Goal: Check status: Check status

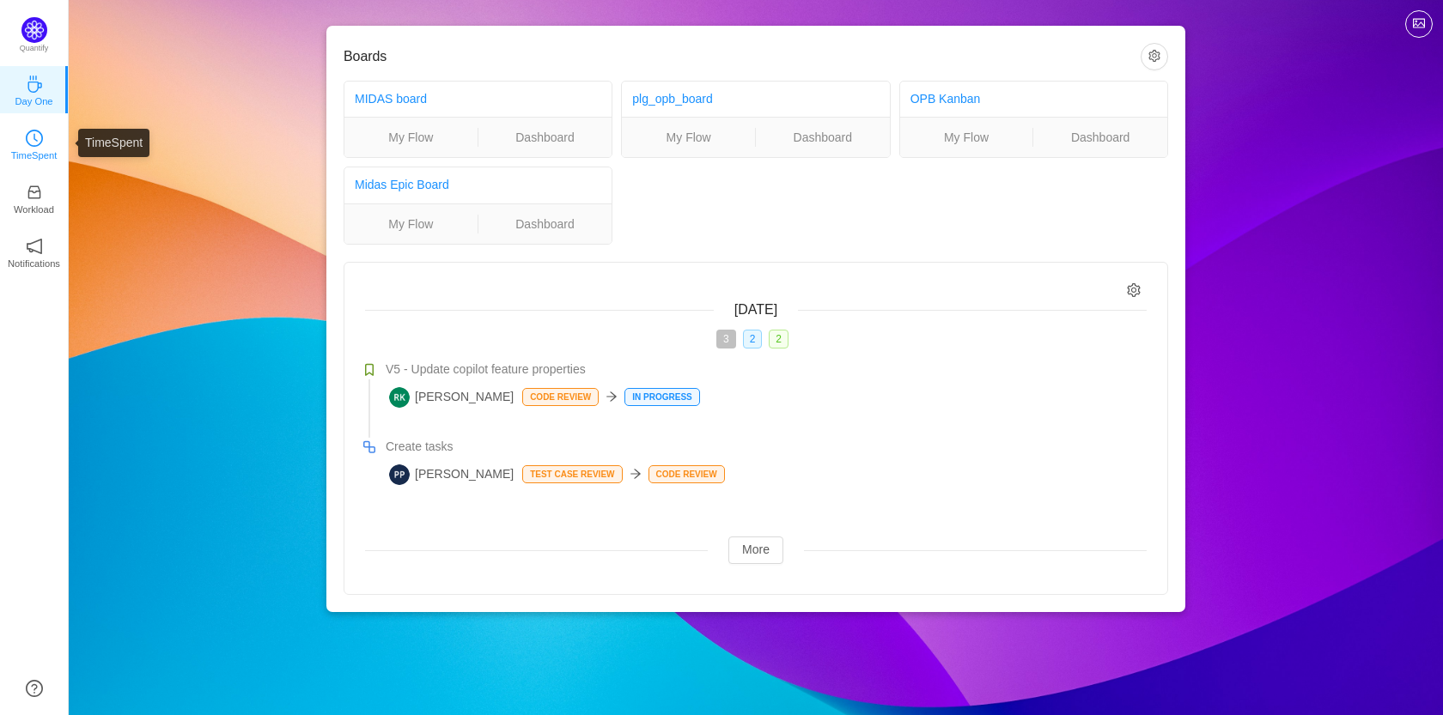
click at [43, 135] on link "TimeSpent" at bounding box center [34, 143] width 17 height 17
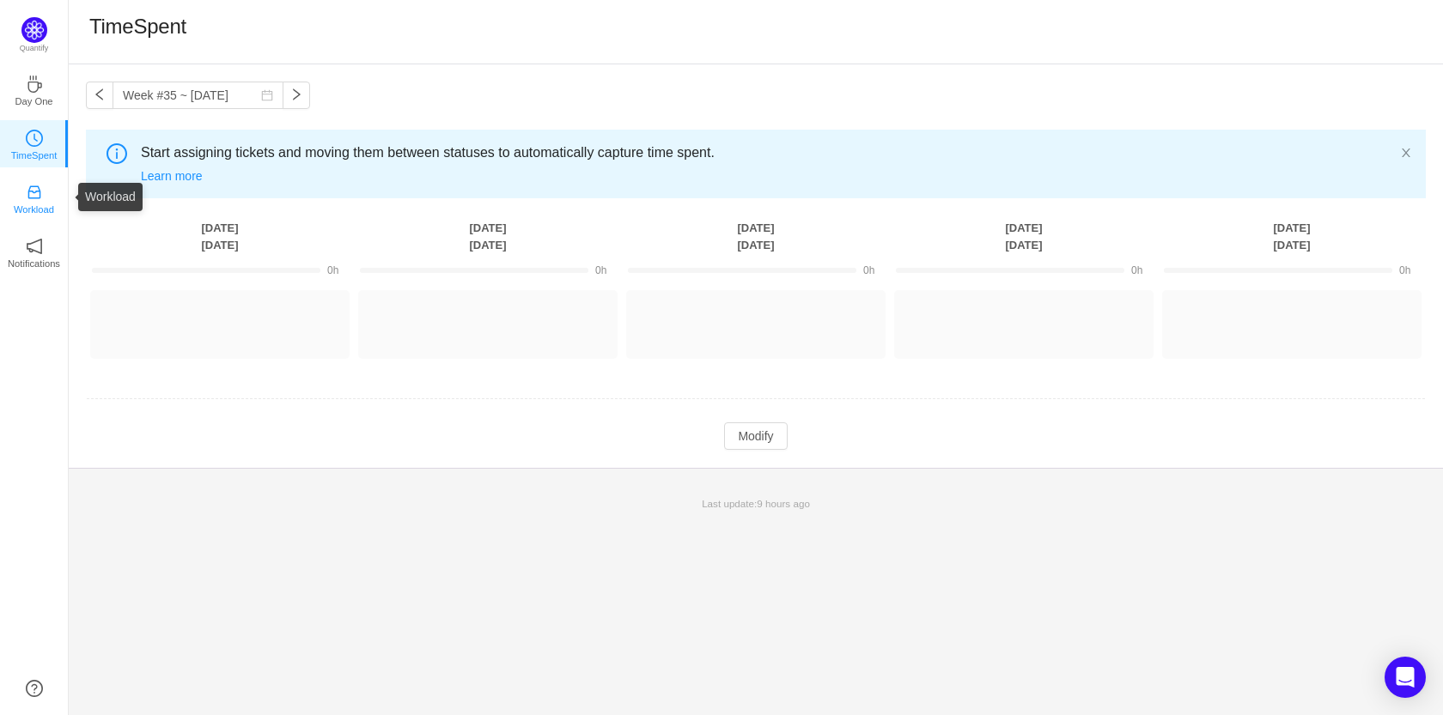
click at [43, 197] on link "Workload" at bounding box center [34, 197] width 17 height 17
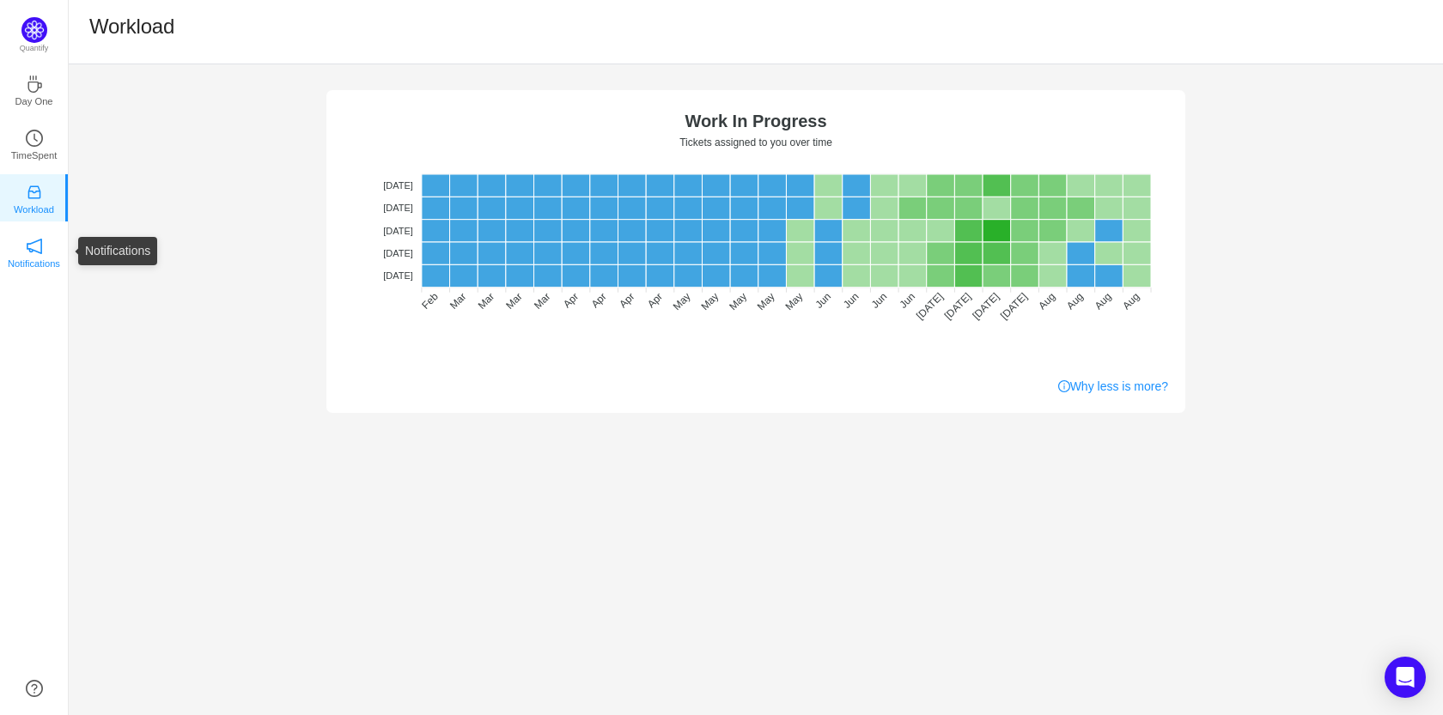
click at [27, 247] on icon "icon: notification" at bounding box center [34, 246] width 15 height 15
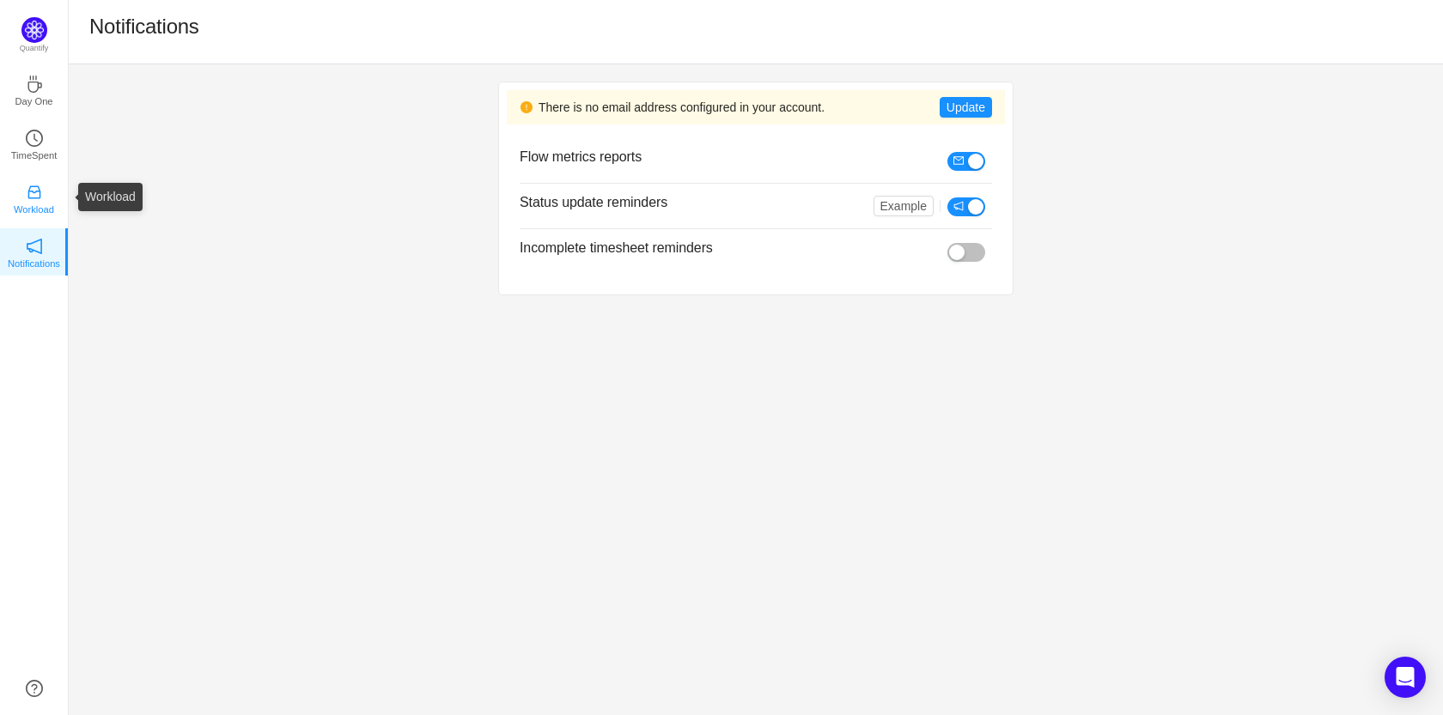
click at [37, 216] on p "Workload" at bounding box center [34, 209] width 40 height 15
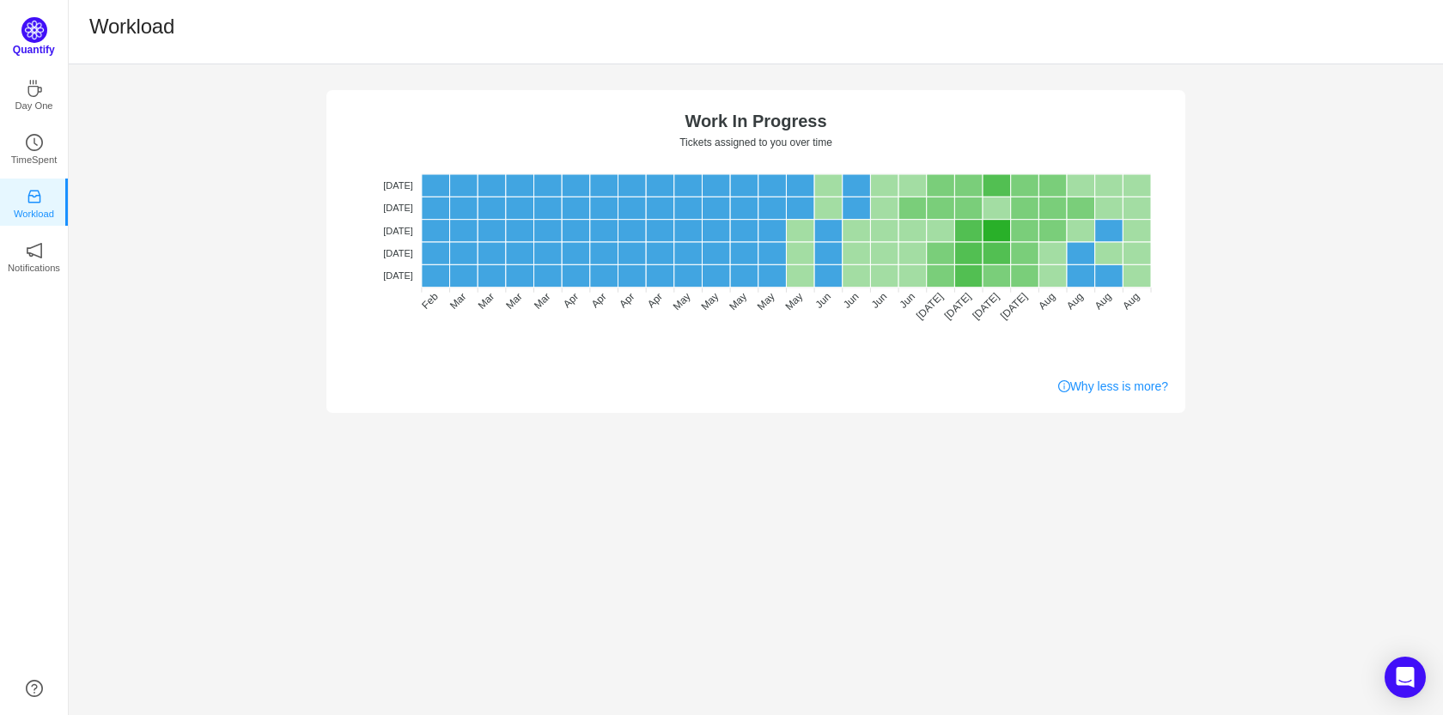
click at [44, 23] on img at bounding box center [34, 30] width 26 height 26
click at [36, 94] on p "Day One" at bounding box center [34, 101] width 38 height 15
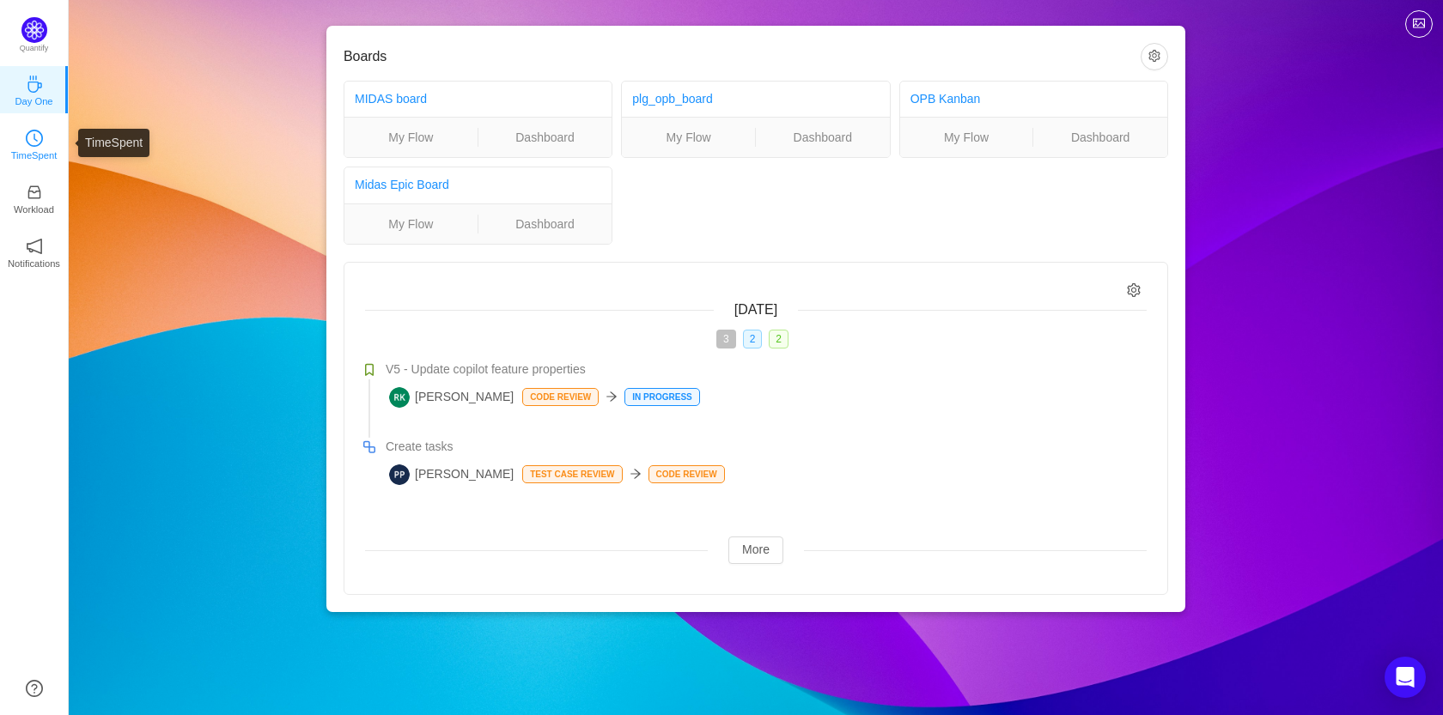
click at [43, 135] on link "TimeSpent" at bounding box center [34, 143] width 17 height 17
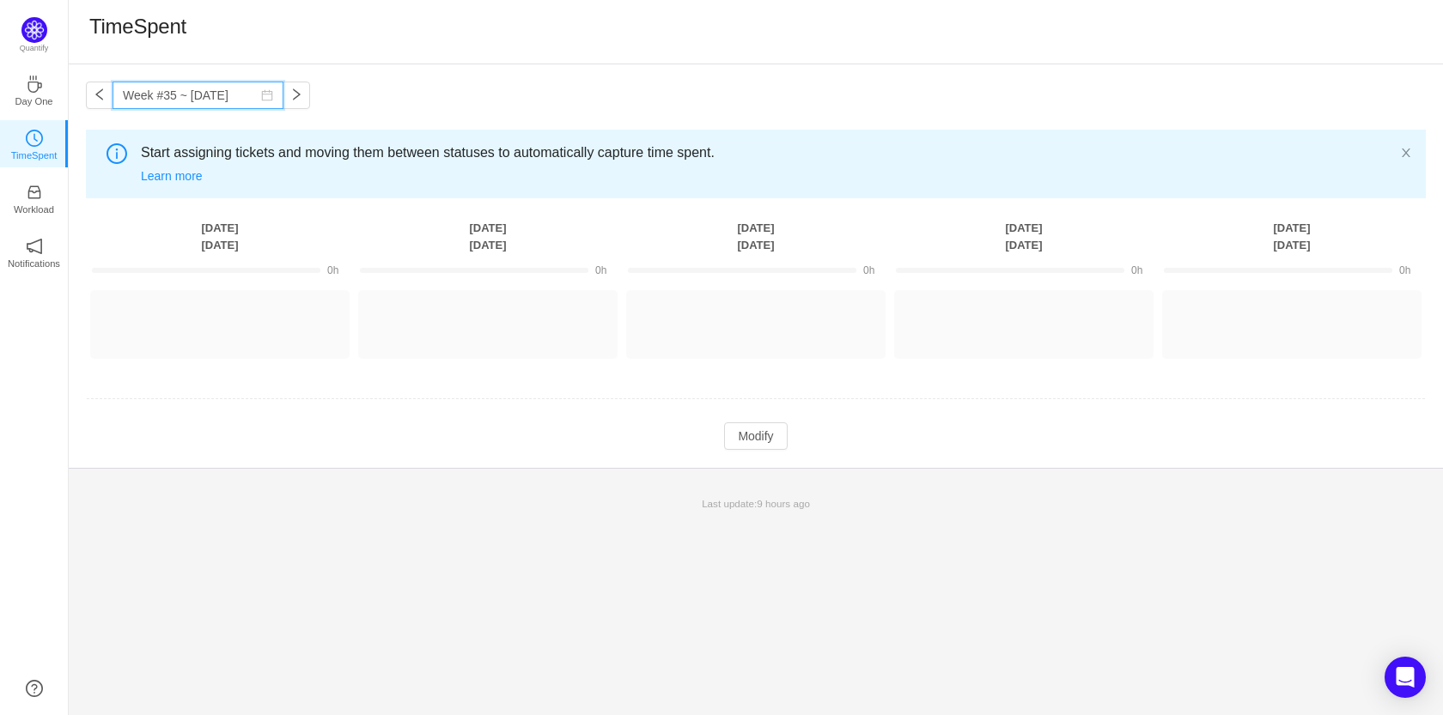
click at [246, 105] on input "Week #35 ~ [DATE]" at bounding box center [197, 95] width 171 height 27
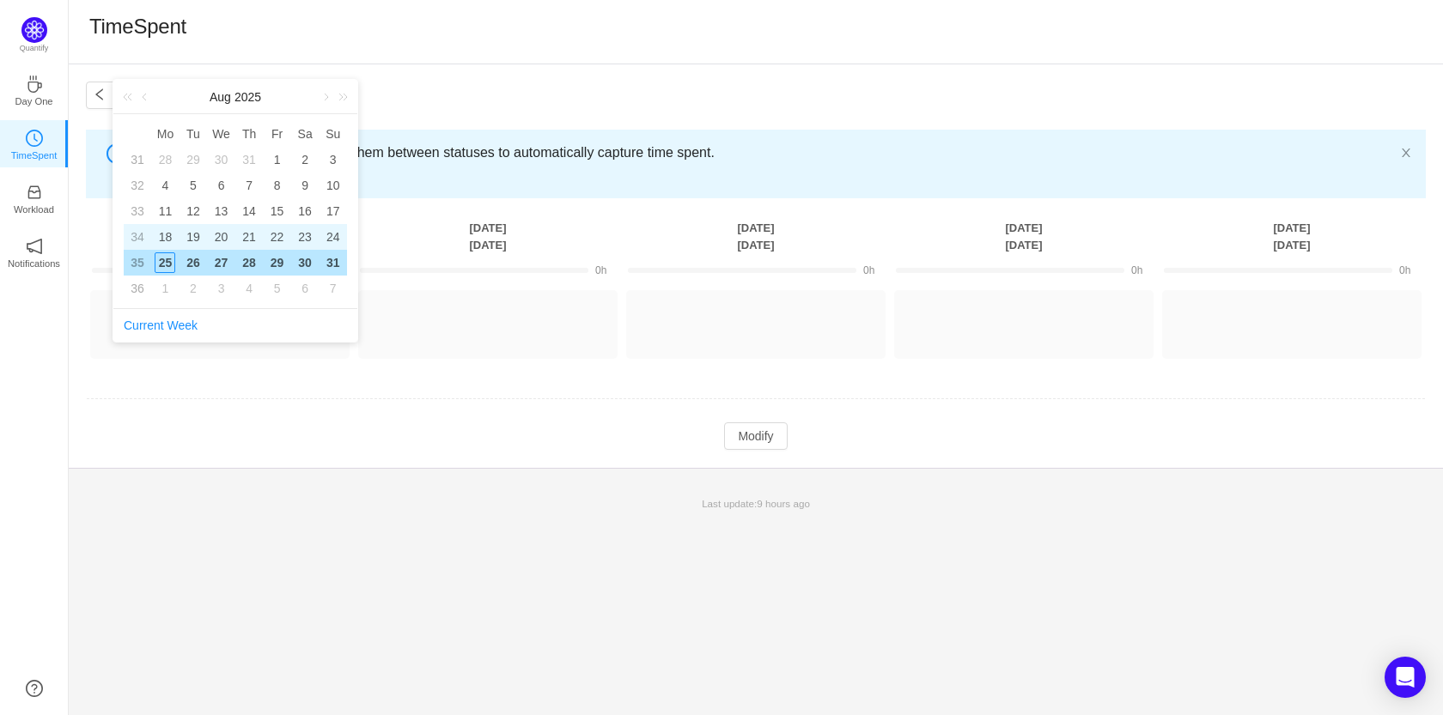
click at [210, 233] on td "20" at bounding box center [221, 237] width 28 height 26
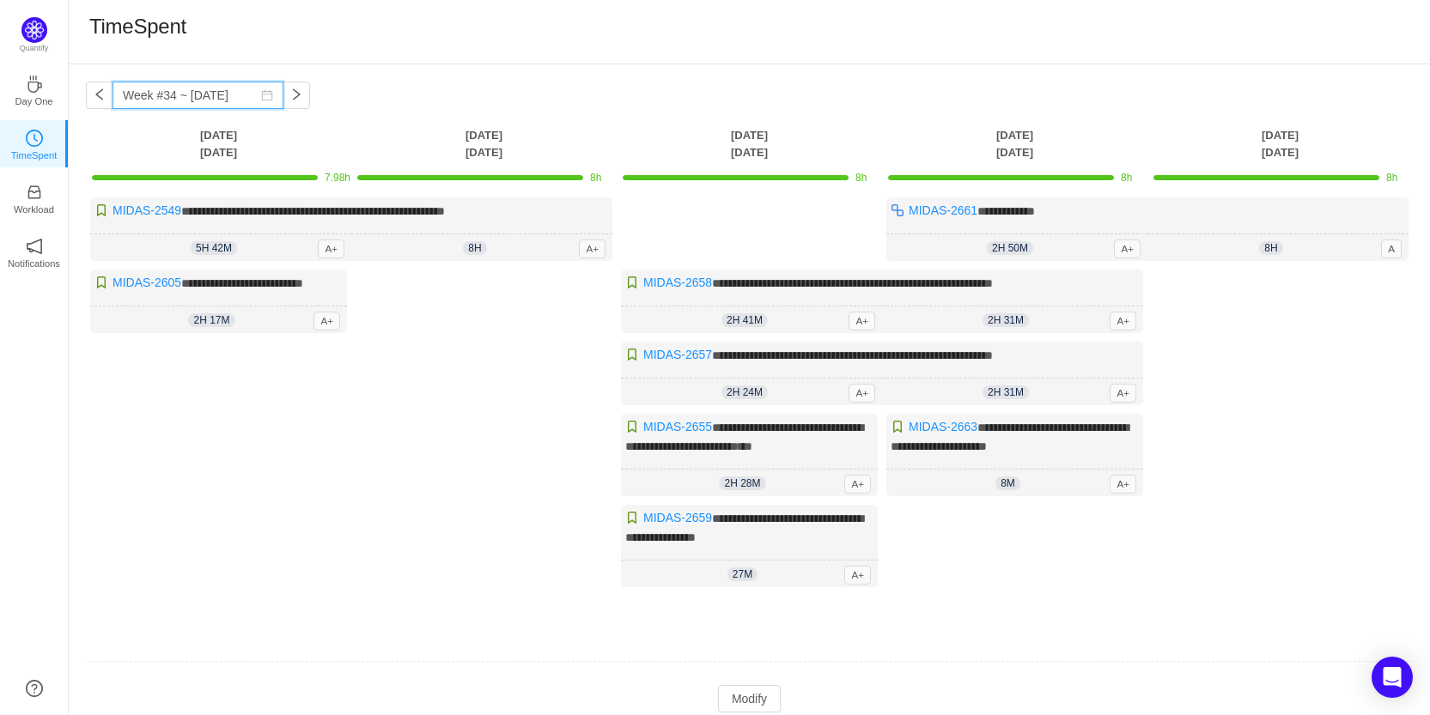
click at [216, 103] on input "Week #34 ~ [DATE]" at bounding box center [197, 95] width 171 height 27
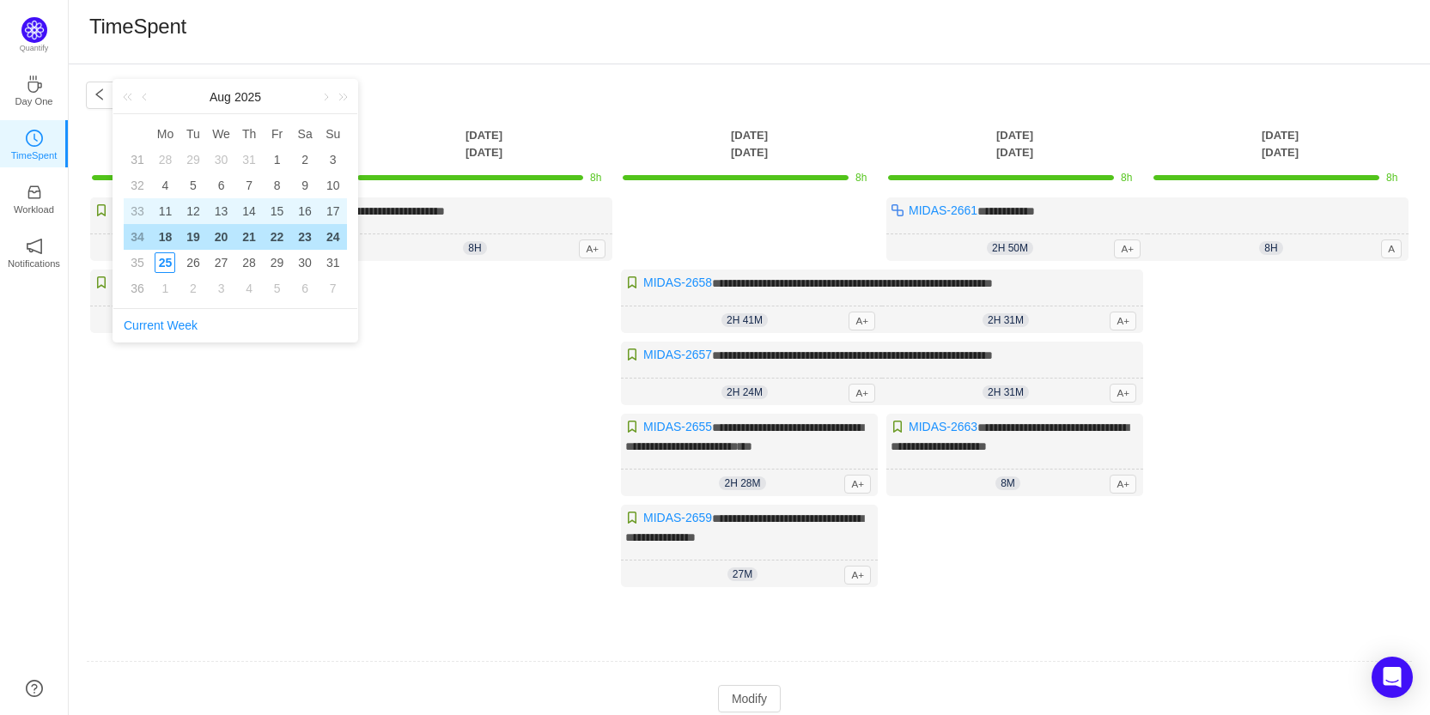
click at [213, 205] on div "13" at bounding box center [221, 211] width 21 height 21
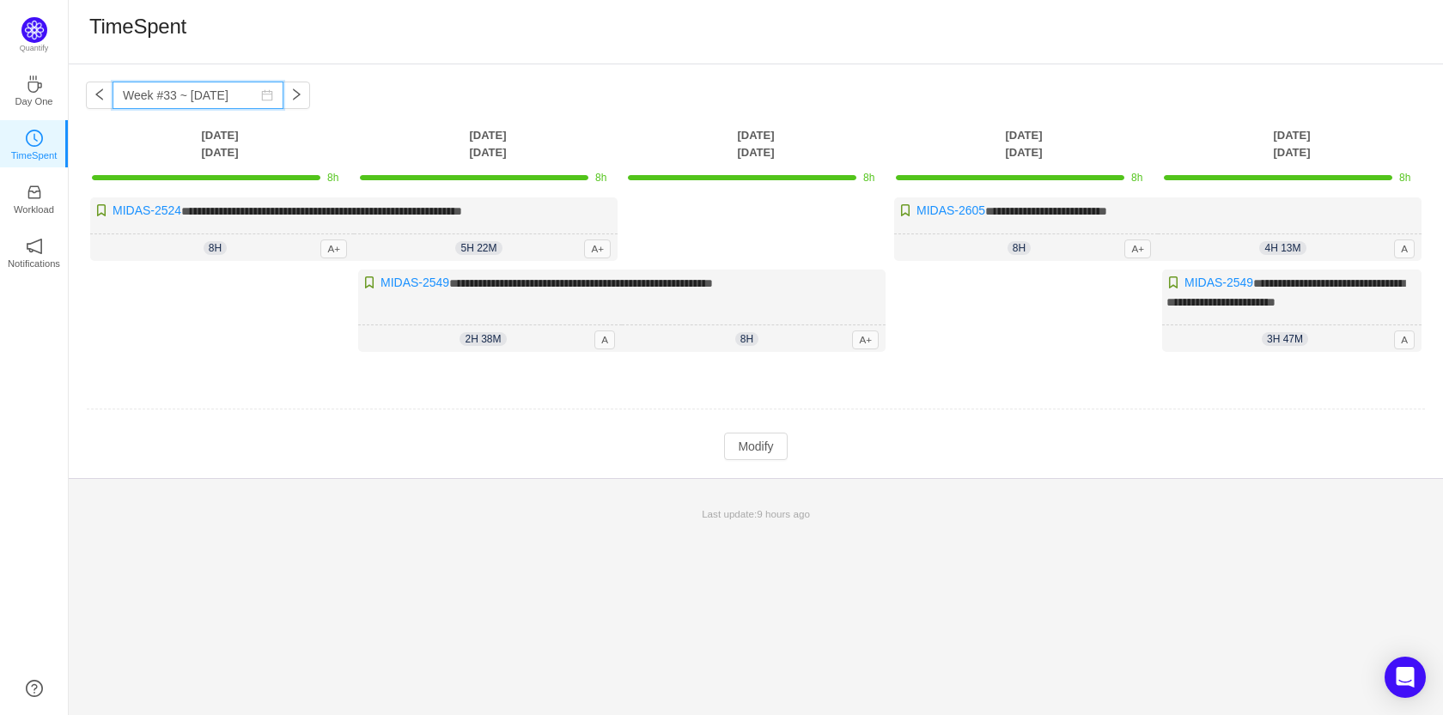
click at [213, 102] on input "Week #33 ~ [DATE]" at bounding box center [197, 95] width 171 height 27
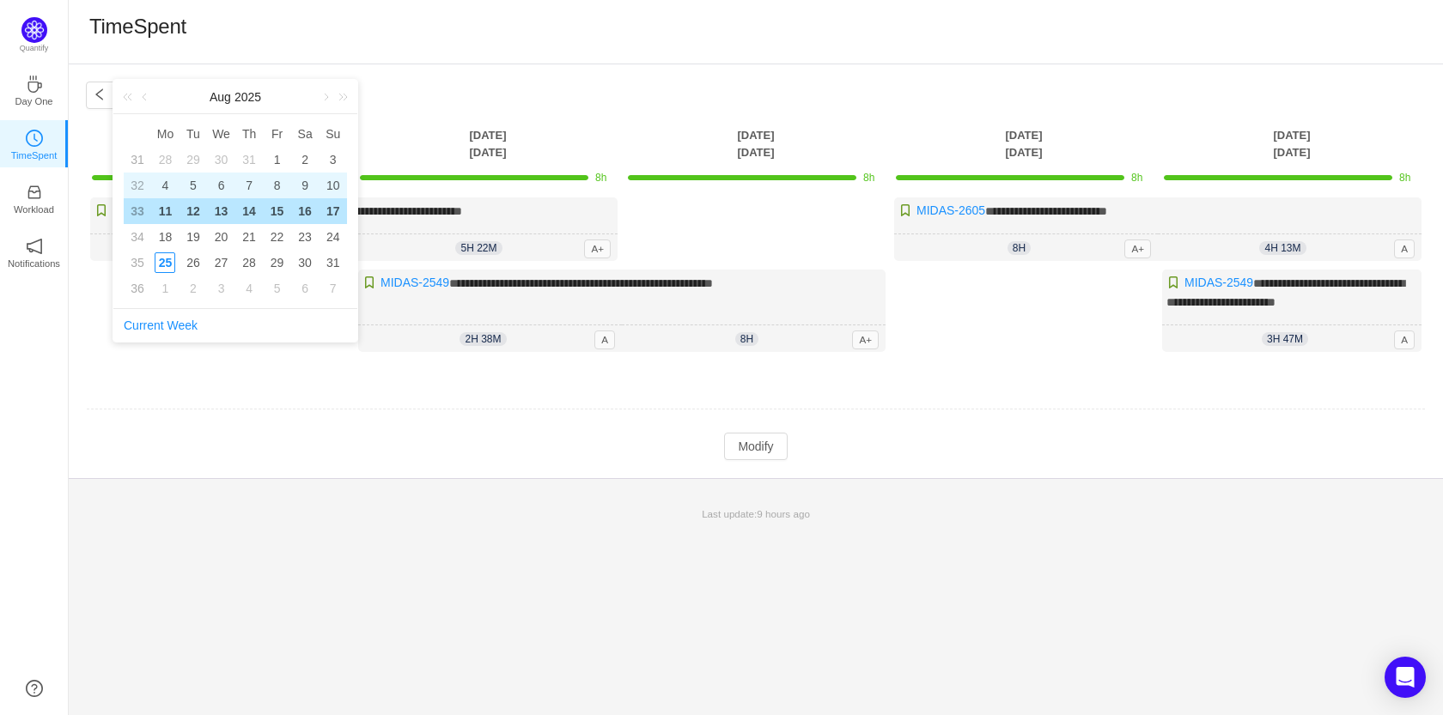
click at [209, 187] on td "6" at bounding box center [221, 186] width 28 height 26
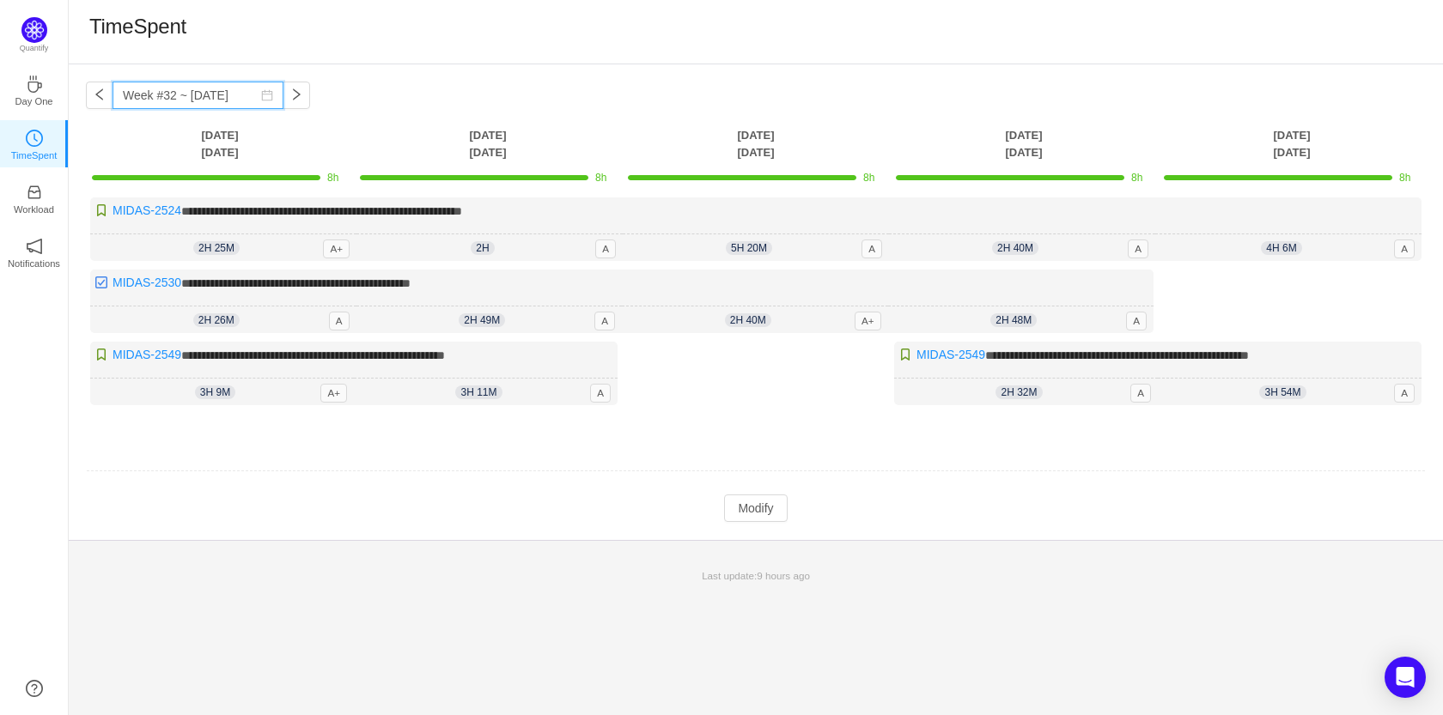
click at [220, 97] on input "Week #32 ~ [DATE]" at bounding box center [197, 95] width 171 height 27
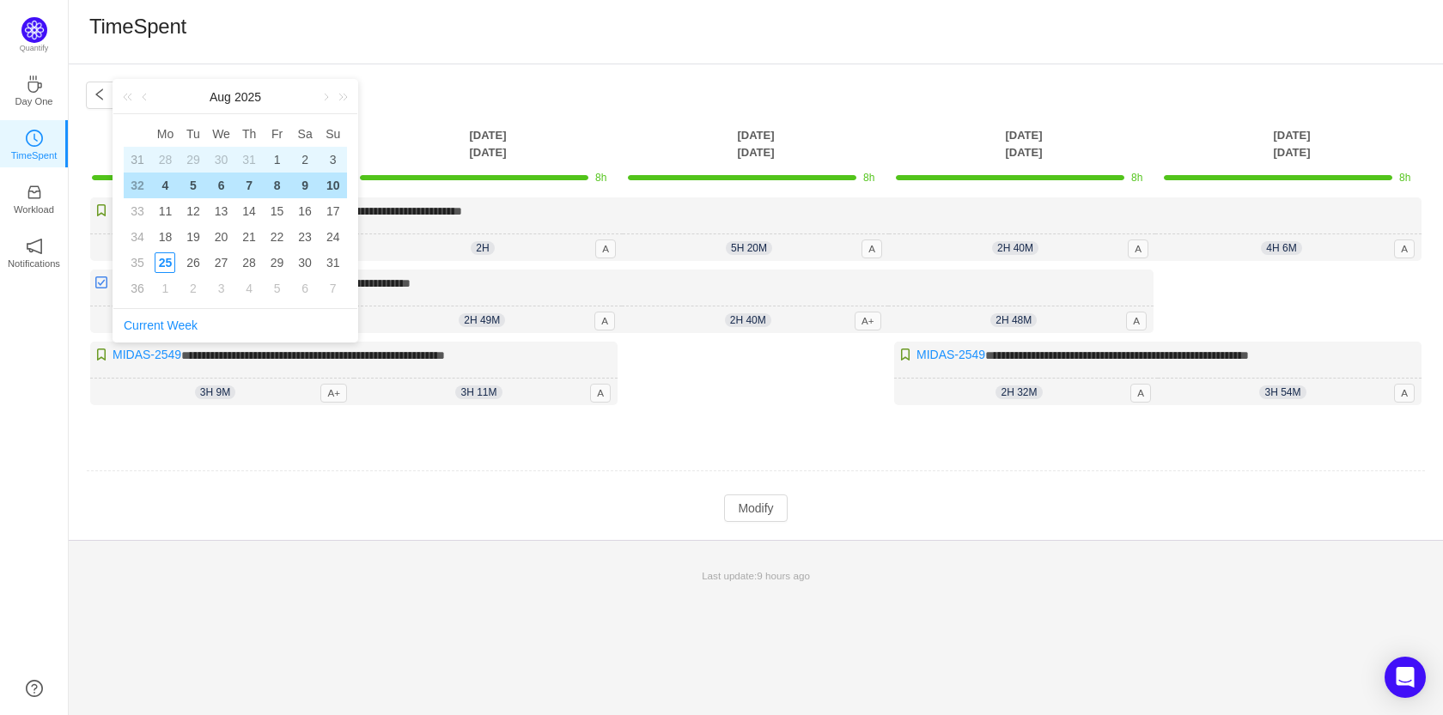
click at [223, 155] on div "30" at bounding box center [221, 159] width 21 height 21
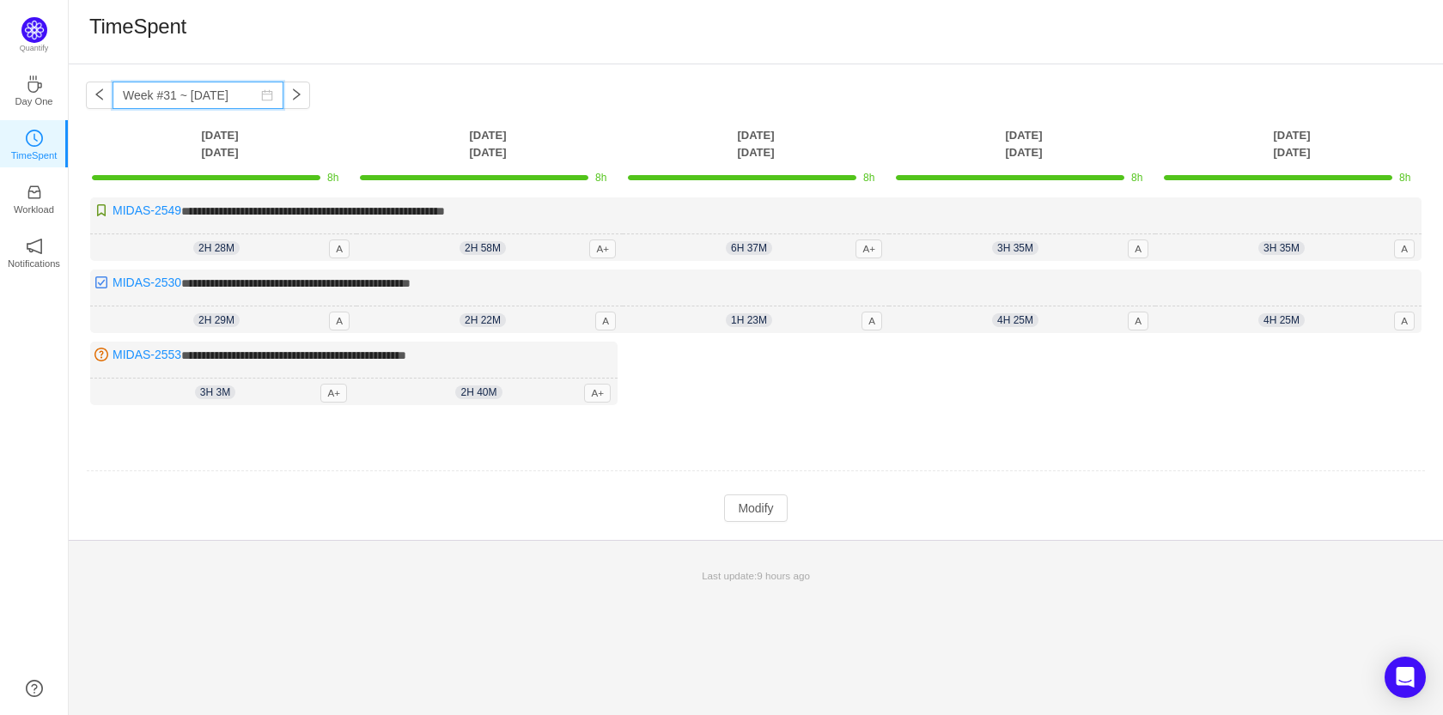
click at [217, 108] on input "Week #31 ~ [DATE]" at bounding box center [197, 95] width 171 height 27
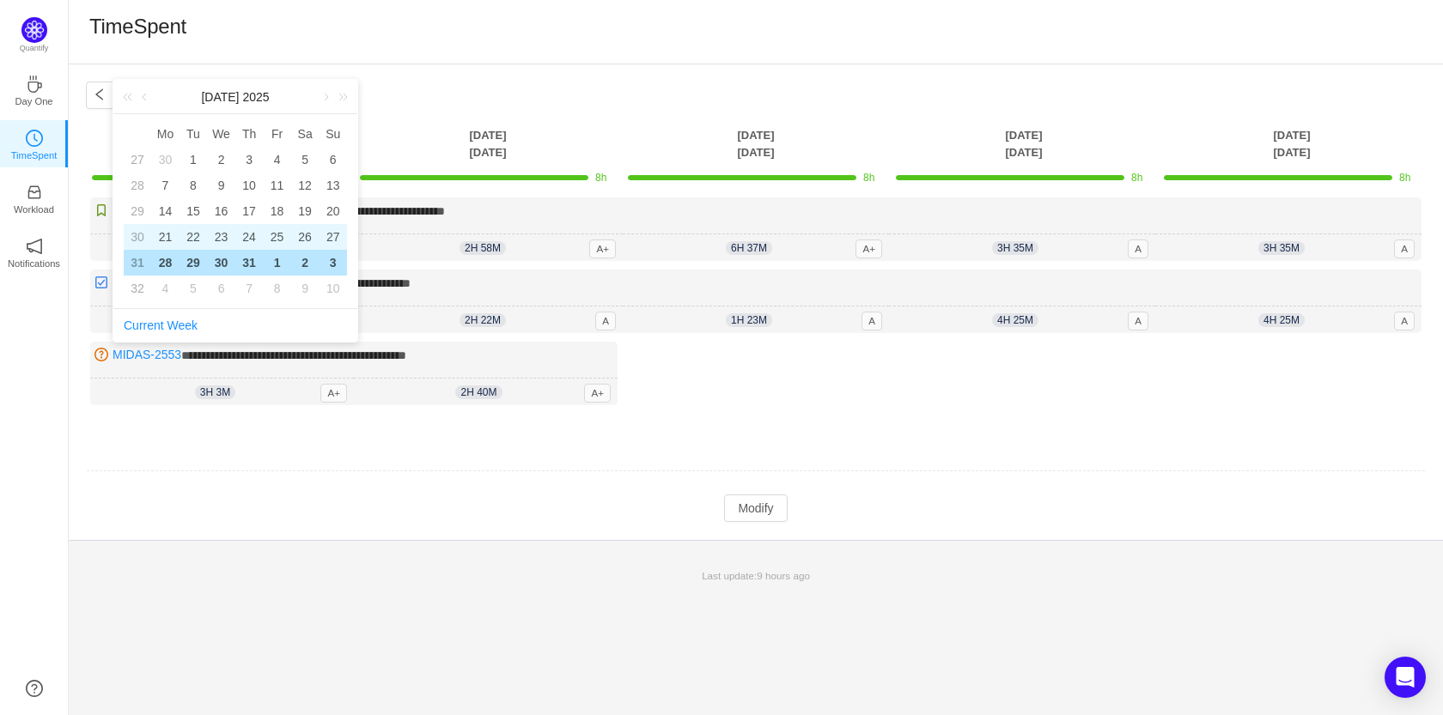
click at [222, 242] on div "23" at bounding box center [221, 237] width 21 height 21
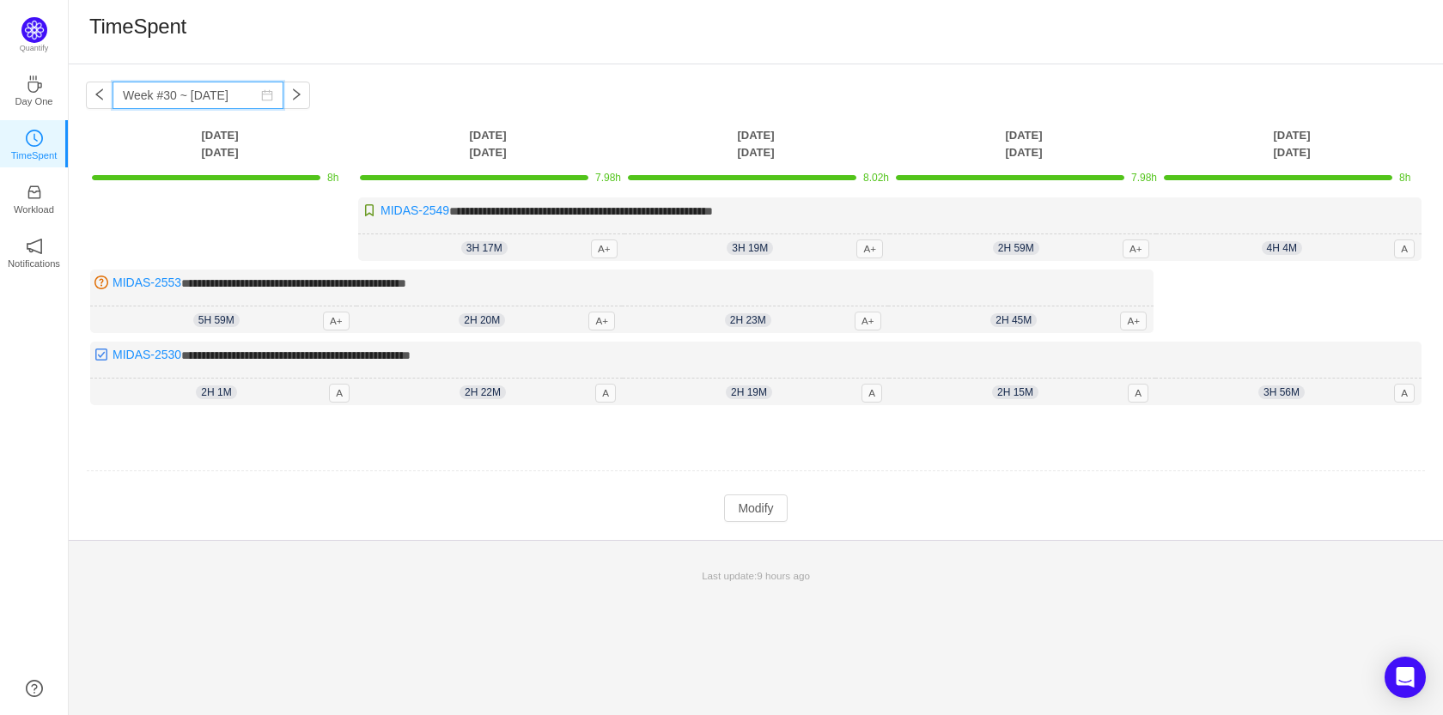
click at [232, 96] on input "Week #30 ~ [DATE]" at bounding box center [197, 95] width 171 height 27
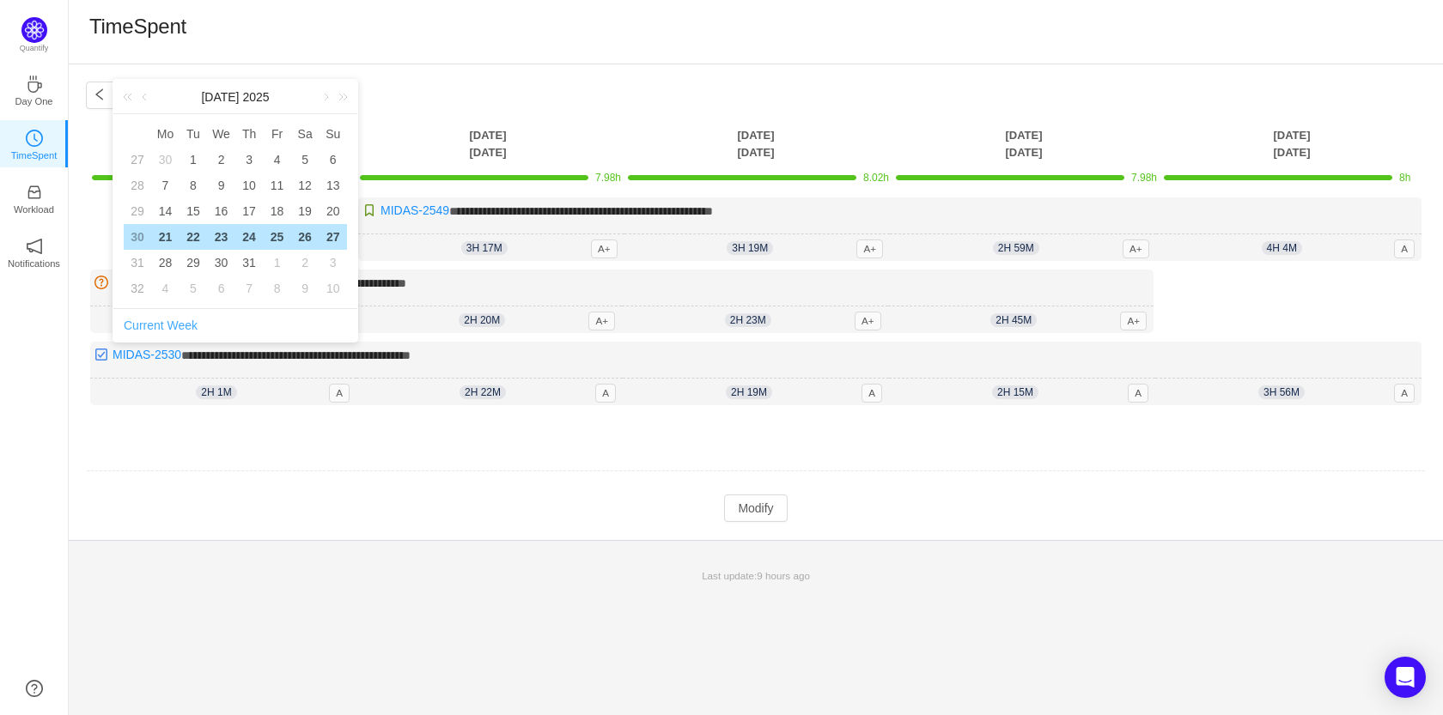
click at [172, 327] on link "Current Week" at bounding box center [161, 326] width 74 height 14
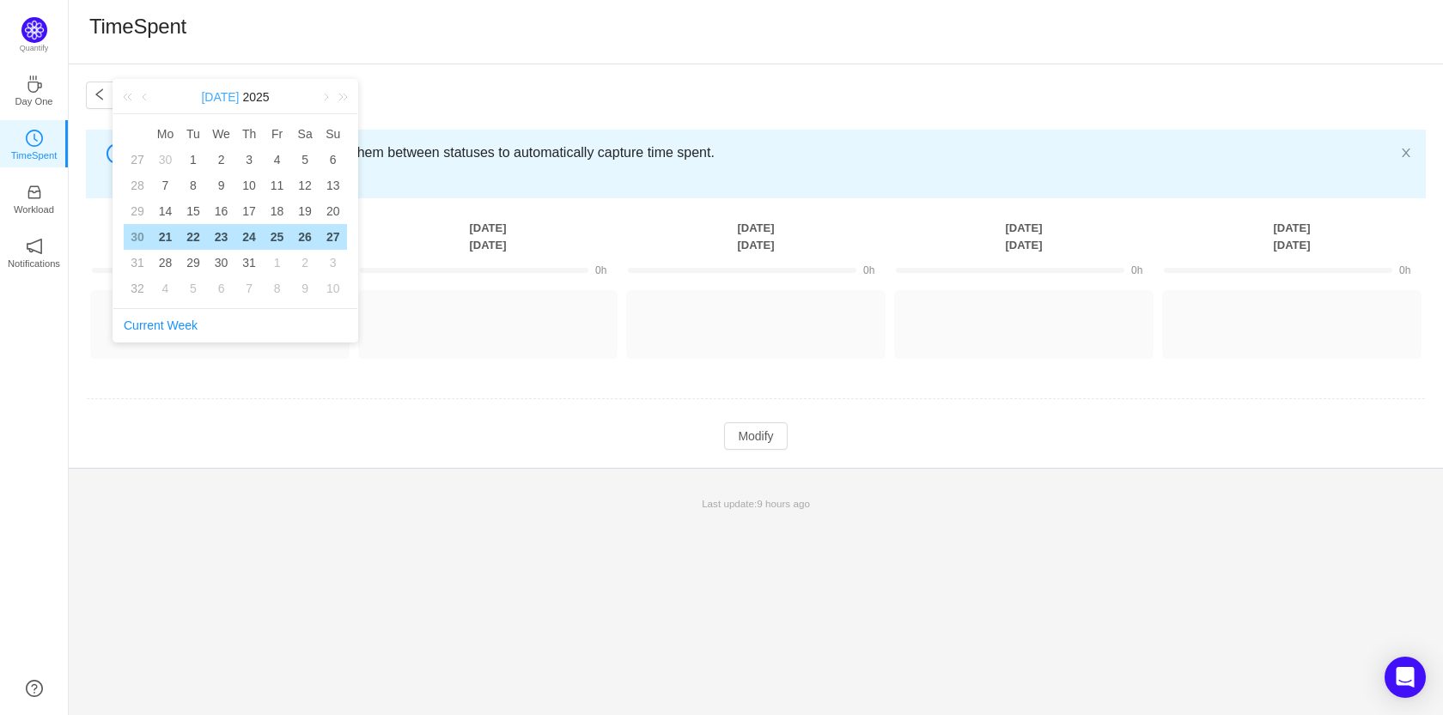
click at [226, 101] on link "[DATE]" at bounding box center [219, 97] width 41 height 34
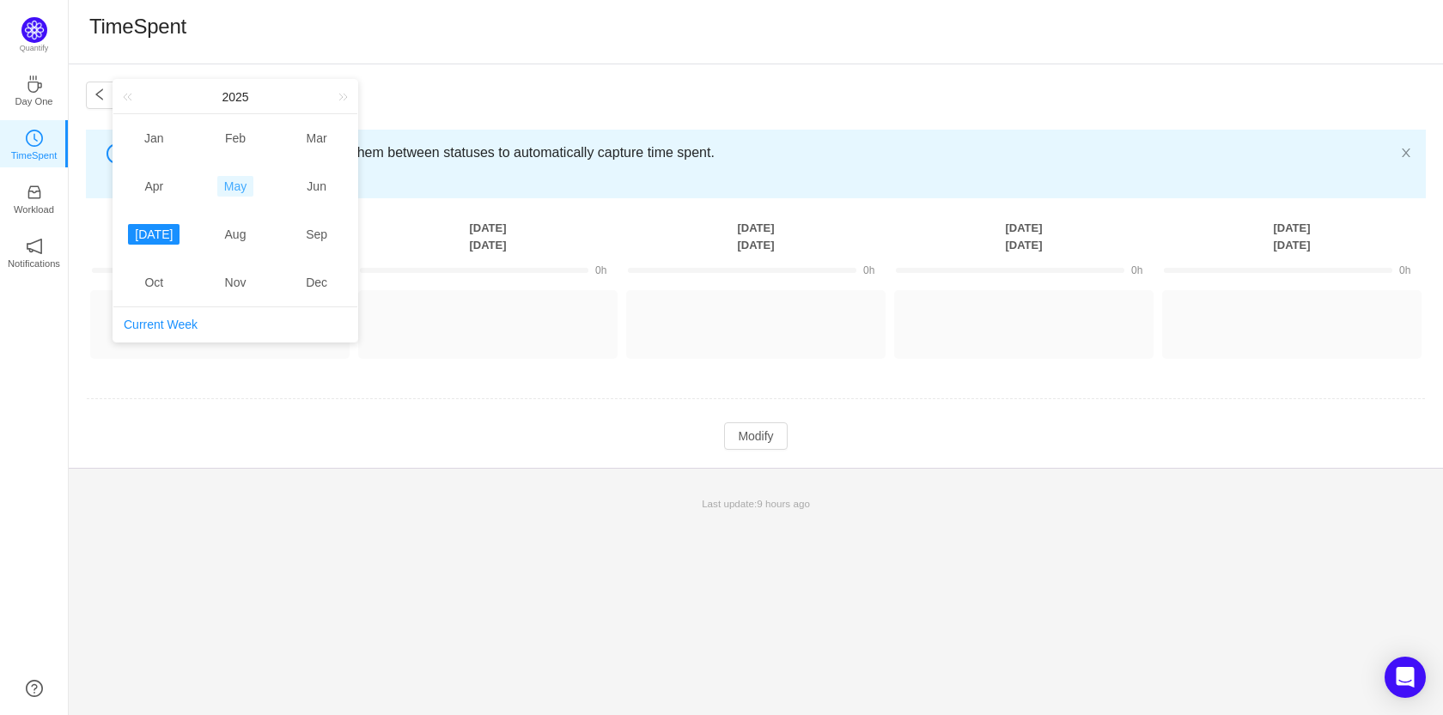
click at [247, 189] on link "May" at bounding box center [235, 186] width 36 height 21
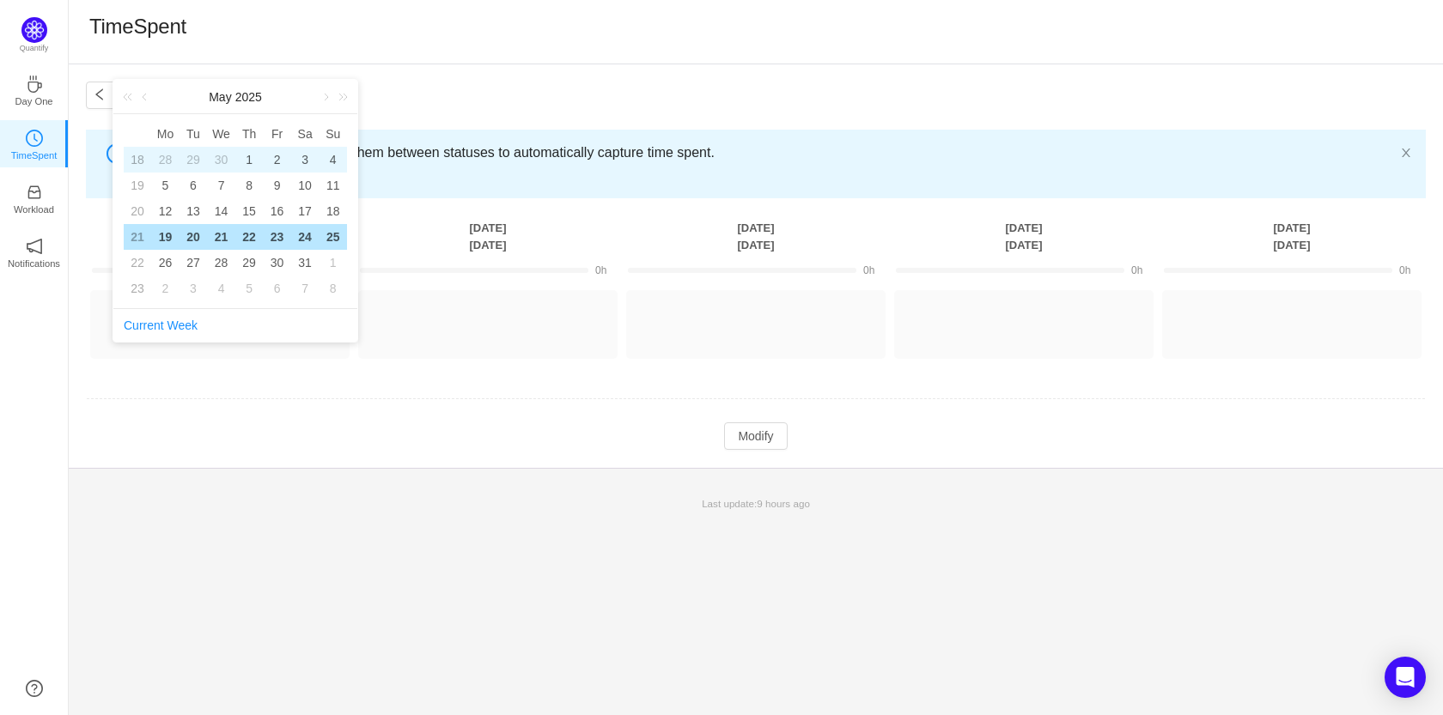
click at [277, 154] on div "2" at bounding box center [277, 159] width 21 height 21
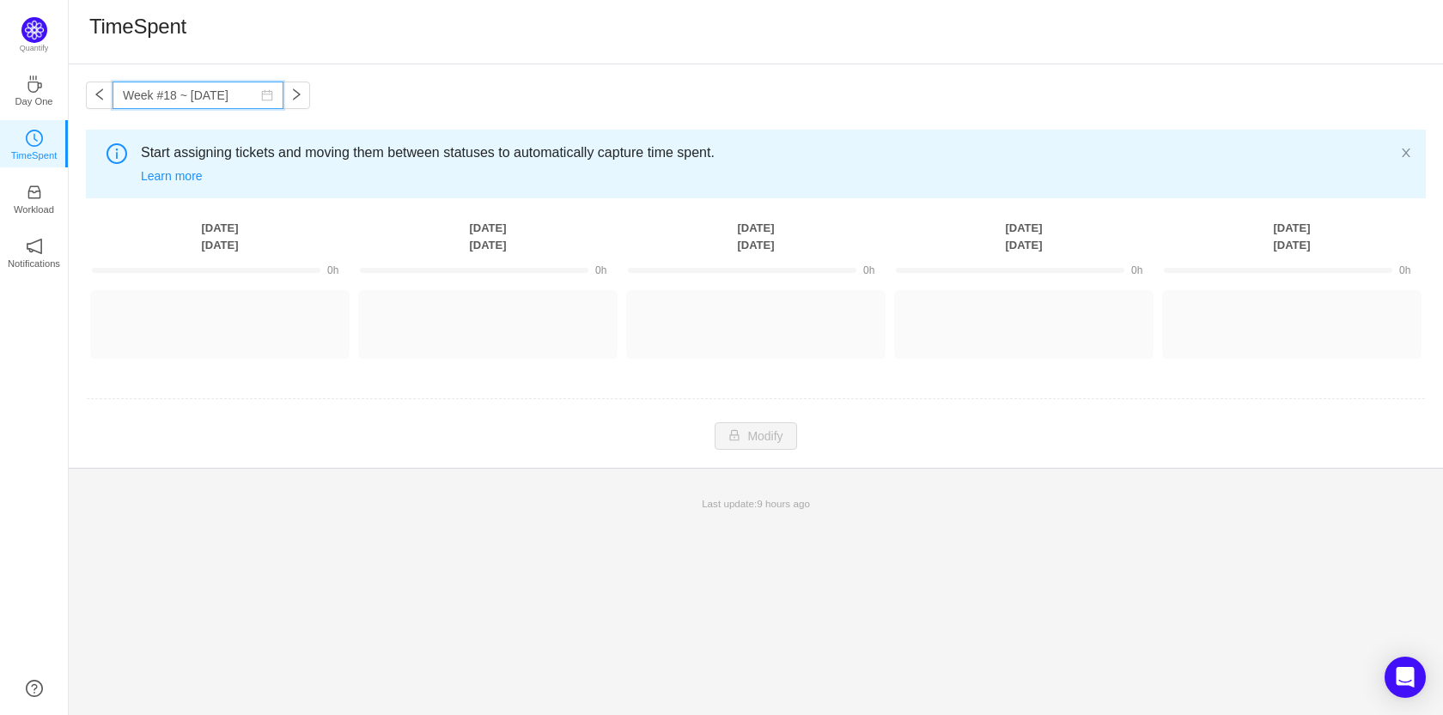
click at [228, 98] on input "Week #18 ~ [DATE]" at bounding box center [197, 95] width 171 height 27
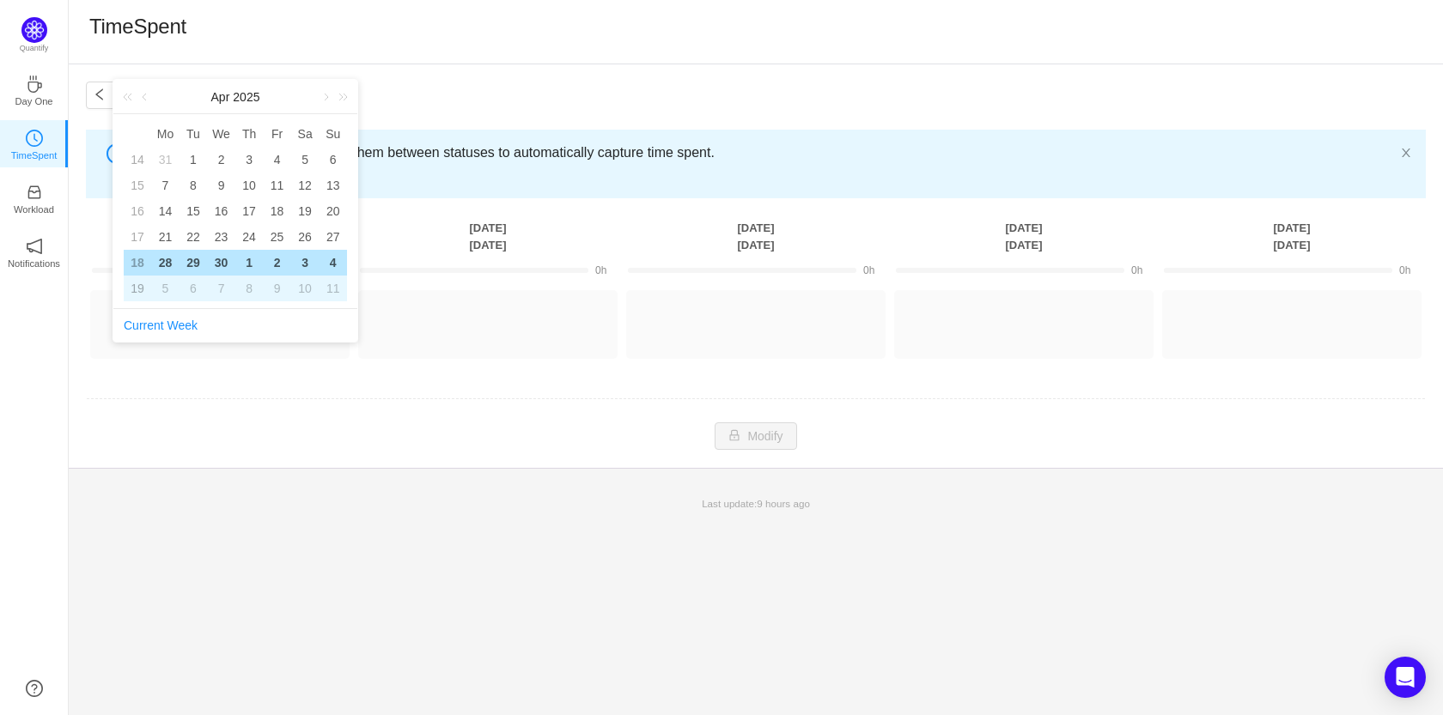
click at [252, 282] on div "8" at bounding box center [249, 288] width 21 height 21
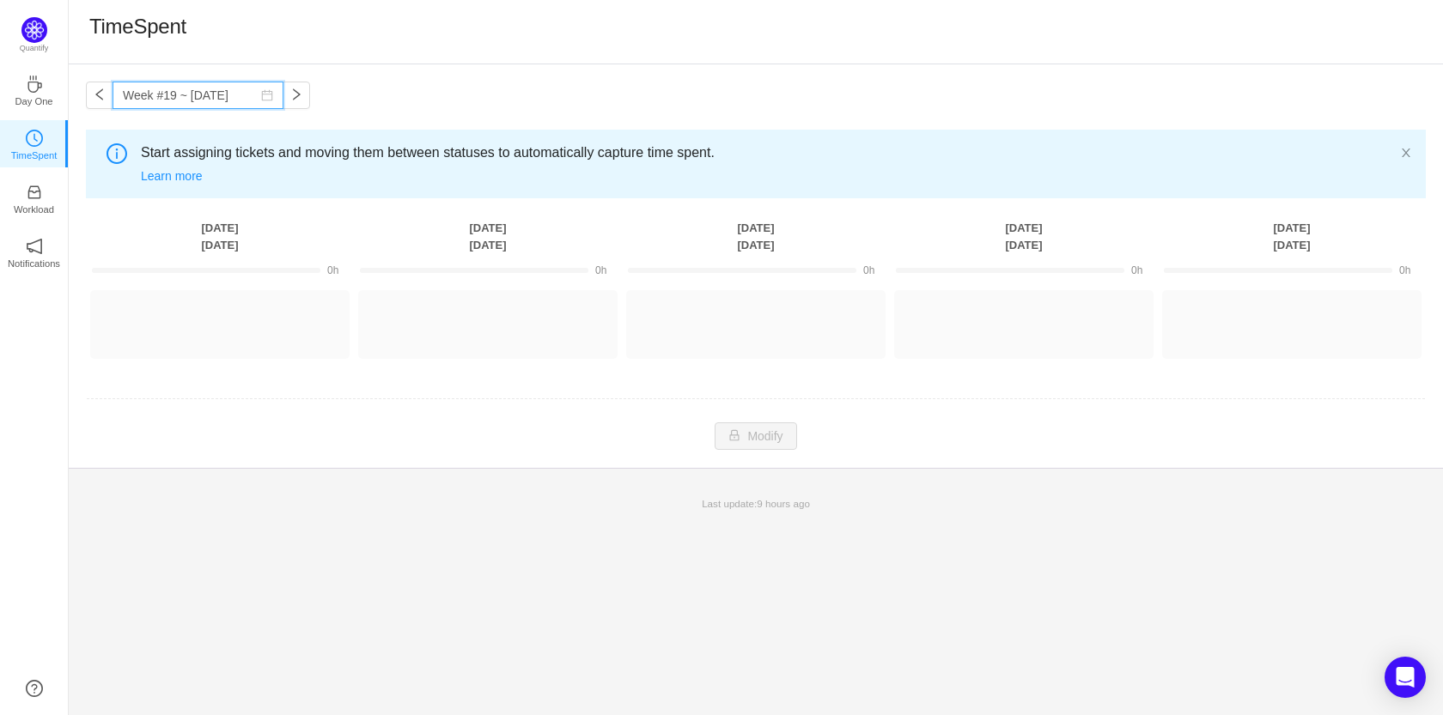
click at [228, 101] on input "Week #19 ~ [DATE]" at bounding box center [197, 95] width 171 height 27
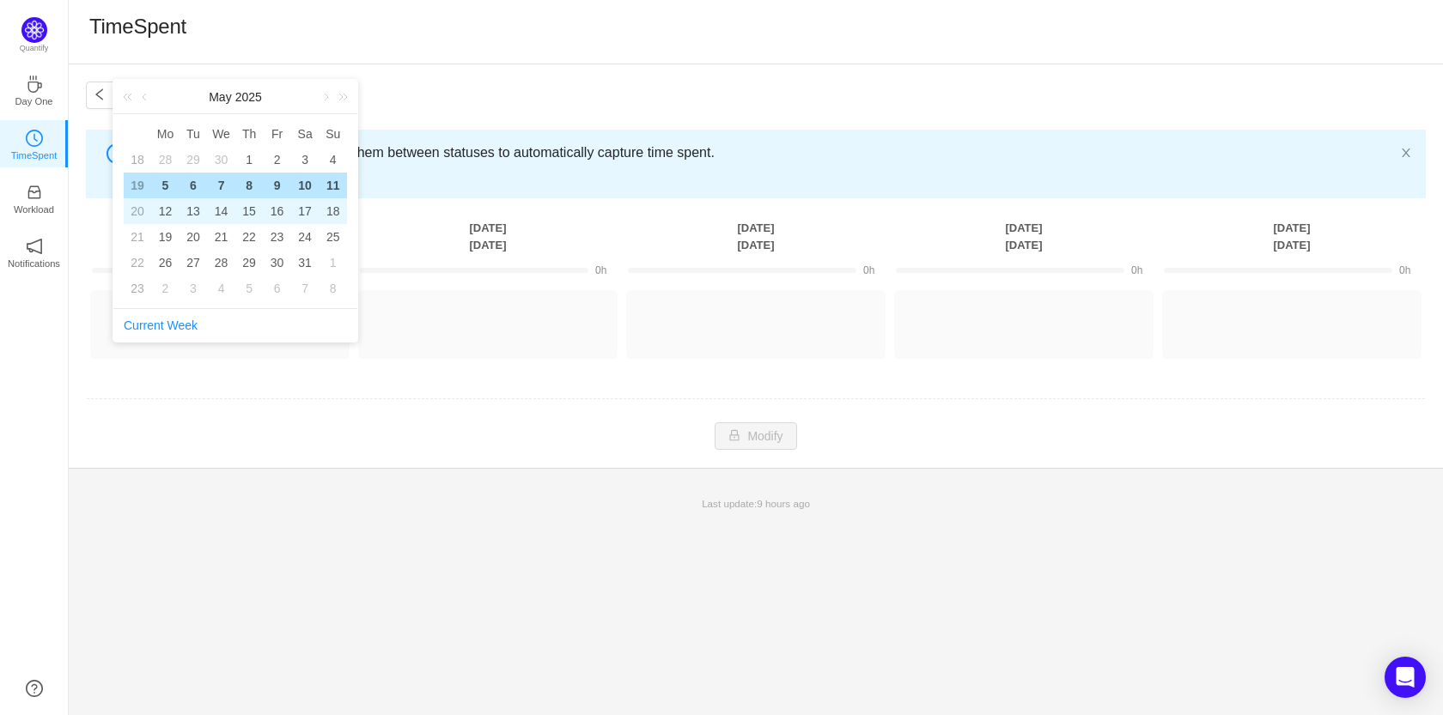
click at [252, 204] on div "15" at bounding box center [249, 211] width 21 height 21
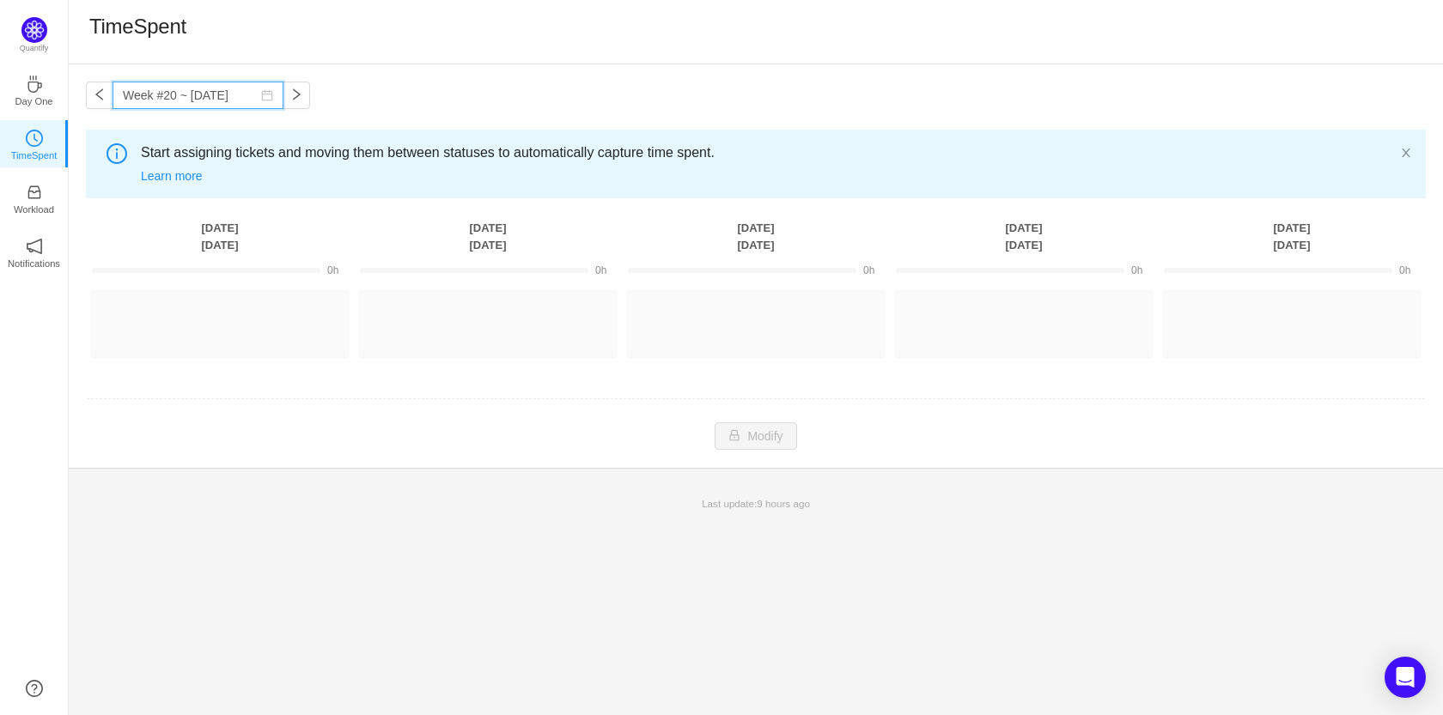
click at [235, 94] on input "Week #20 ~ [DATE]" at bounding box center [197, 95] width 171 height 27
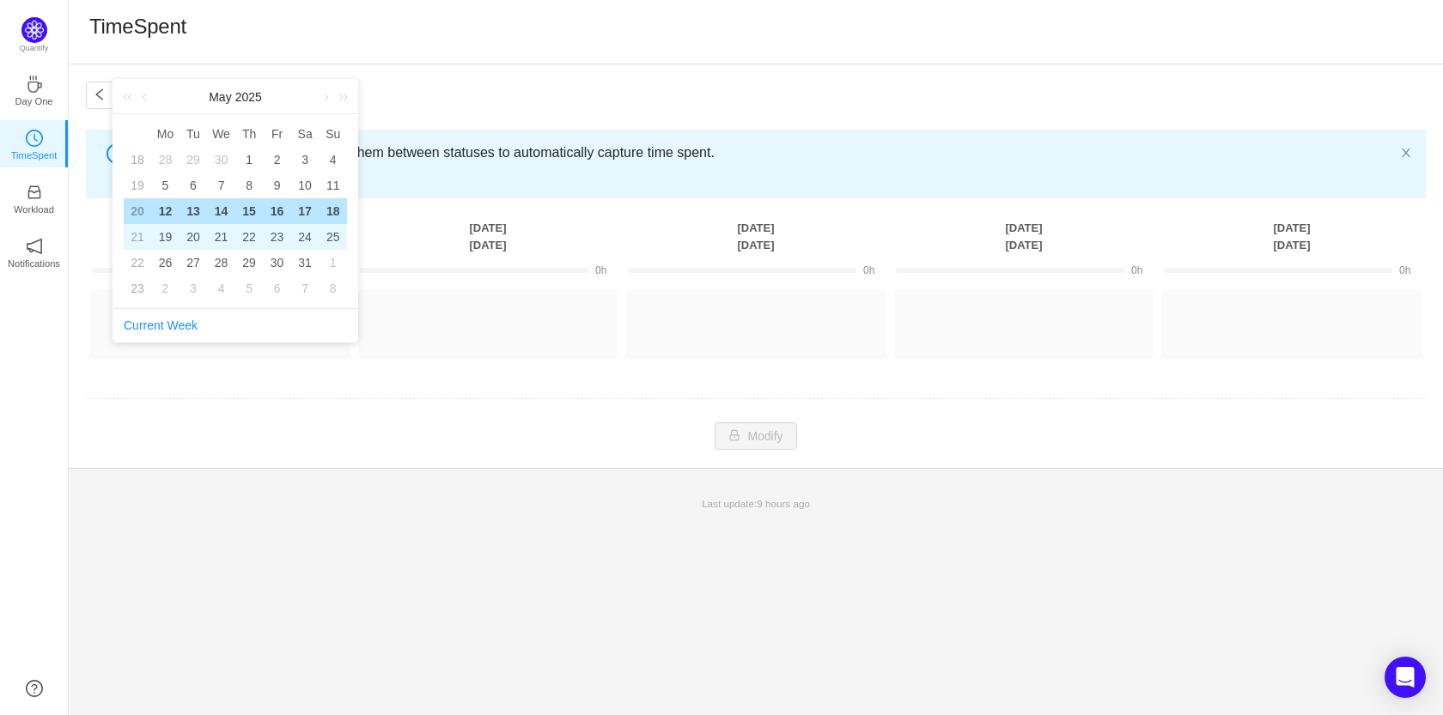
click at [254, 224] on td "22" at bounding box center [249, 237] width 28 height 26
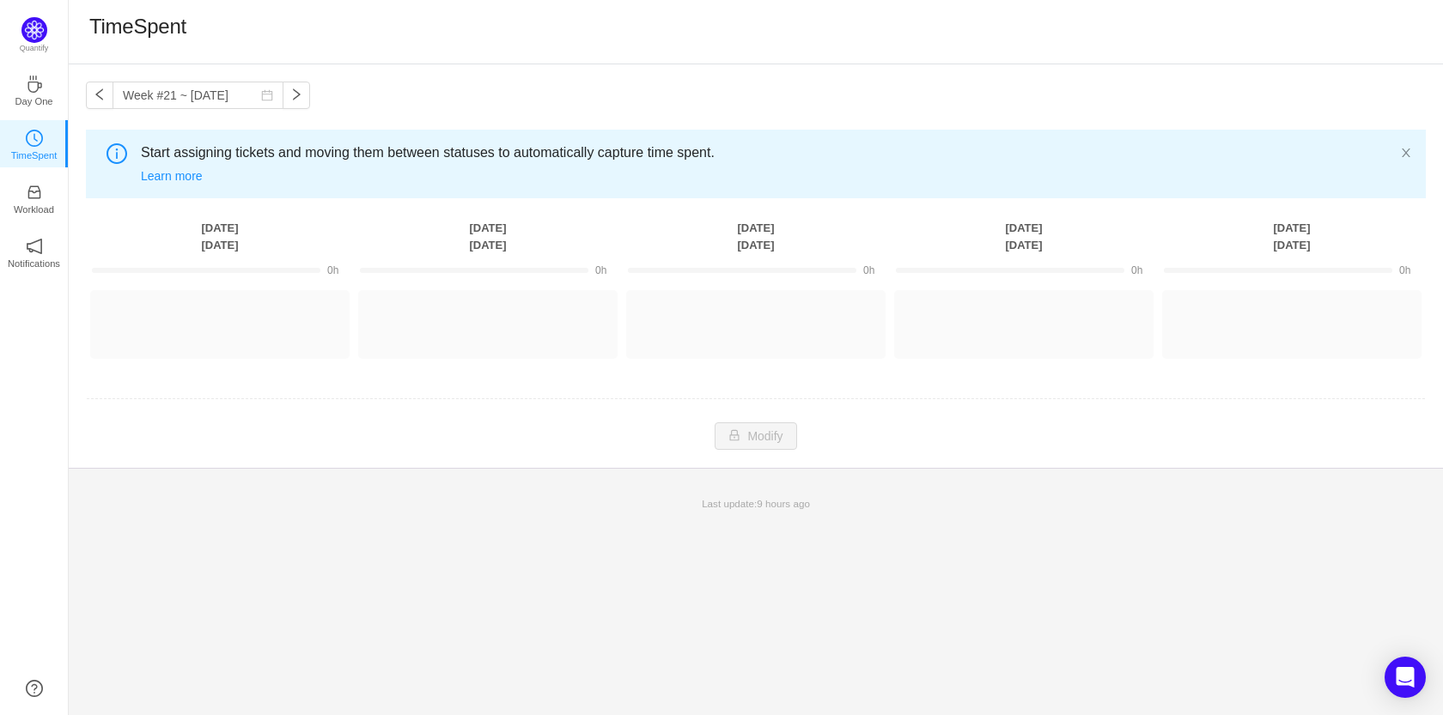
click at [240, 109] on div "Week #21 ~ [DATE] You have reached free plan limit. Upgrade Start assigning tic…" at bounding box center [756, 266] width 1374 height 404
click at [253, 109] on div "Week #21 ~ [DATE] You have reached free plan limit. Upgrade Start assigning tic…" at bounding box center [756, 266] width 1374 height 404
click at [253, 101] on input "Week #21 ~ [DATE]" at bounding box center [197, 95] width 171 height 27
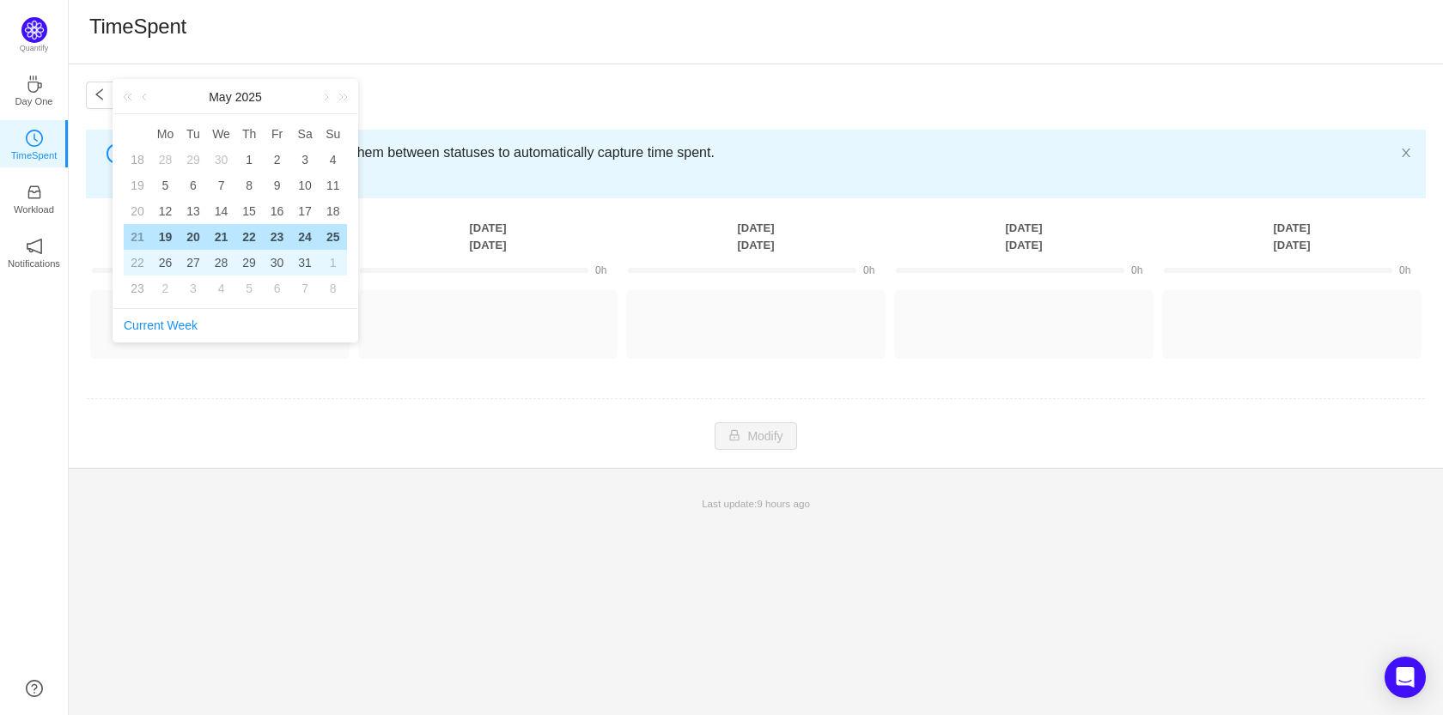
click at [254, 253] on div "29" at bounding box center [249, 262] width 21 height 21
type input "Week #22 ~ [DATE]"
